Goal: Information Seeking & Learning: Learn about a topic

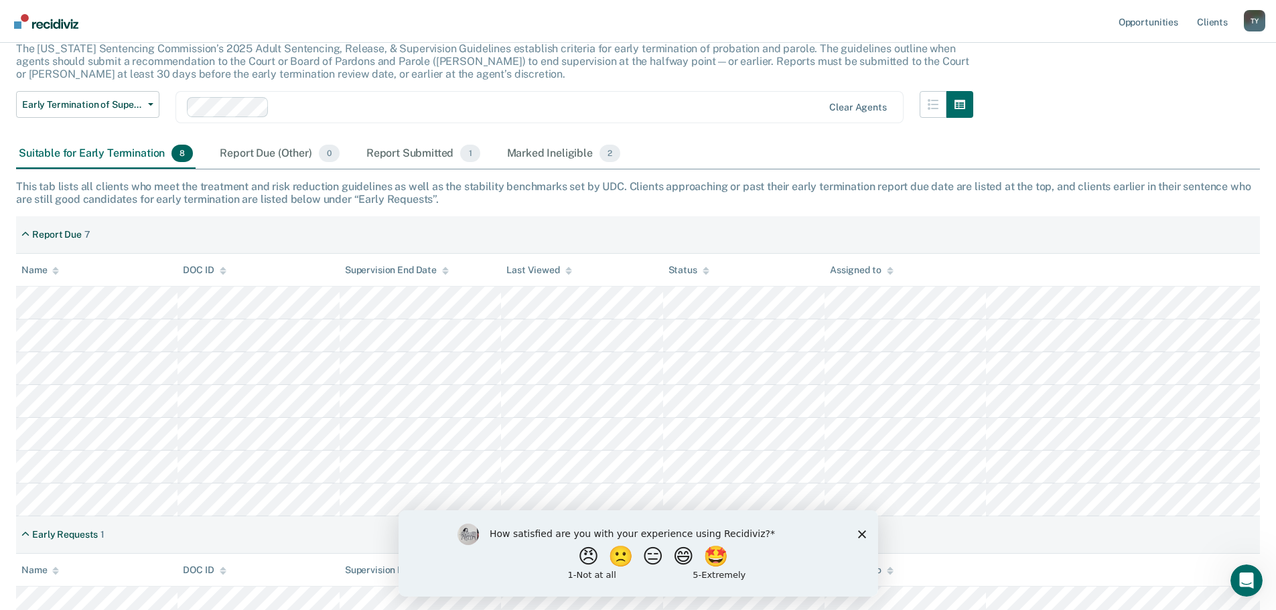
scroll to position [98, 0]
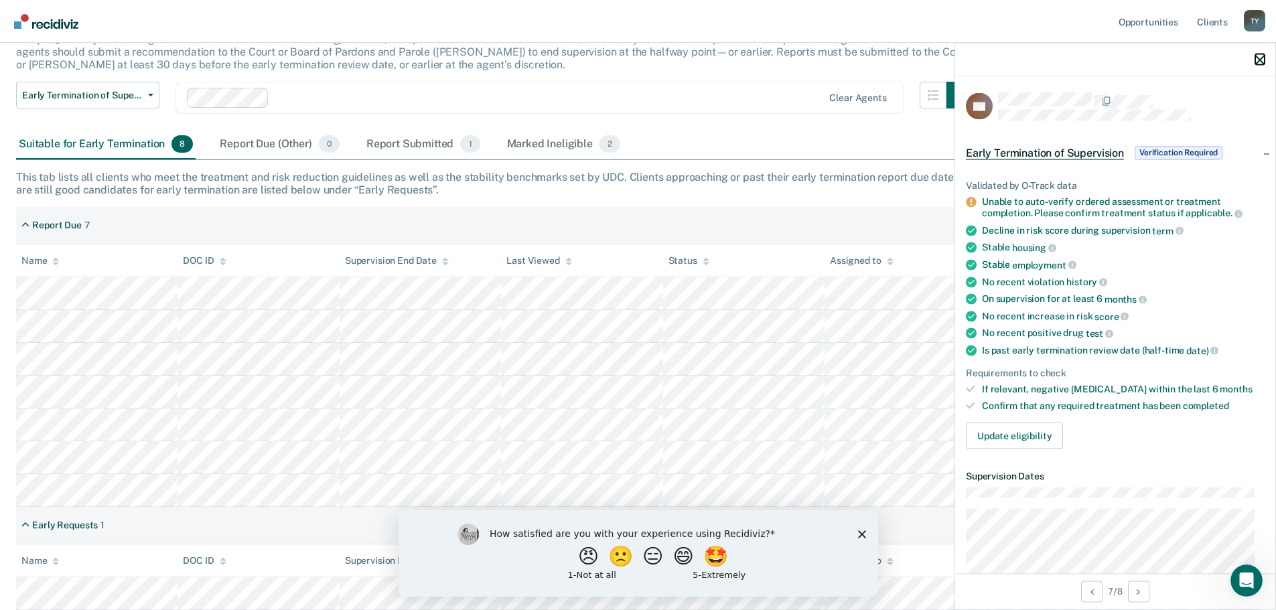
click at [1261, 57] on icon "button" at bounding box center [1260, 59] width 9 height 9
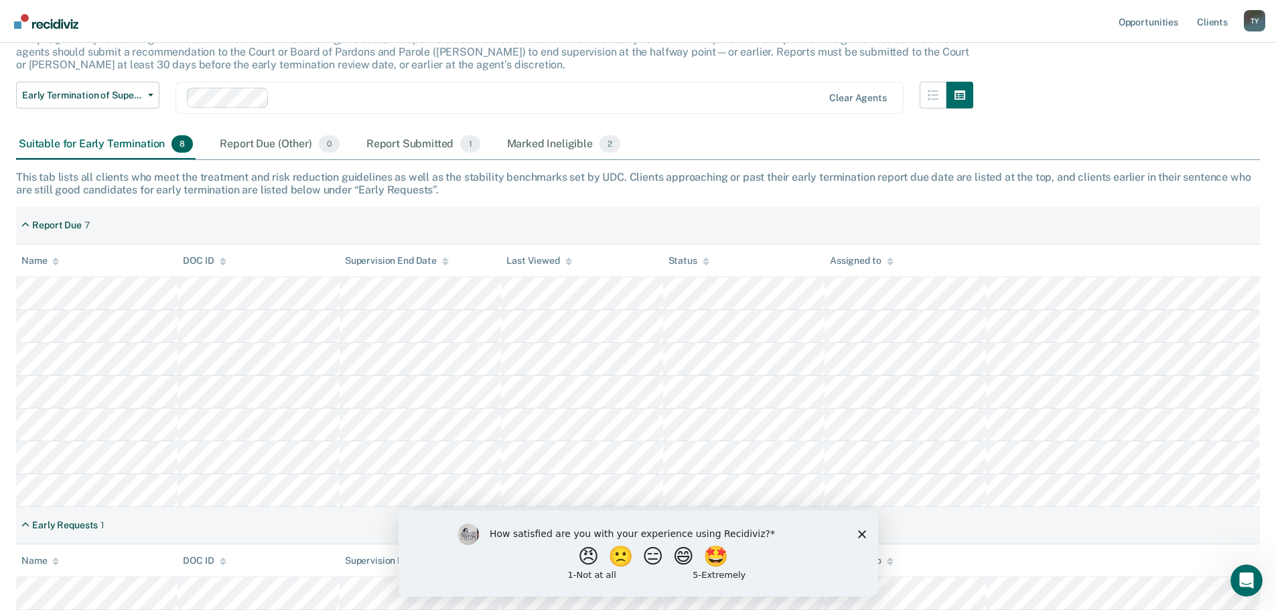
click at [860, 531] on polygon "Close survey" at bounding box center [862, 534] width 8 height 8
